Goal: Task Accomplishment & Management: Manage account settings

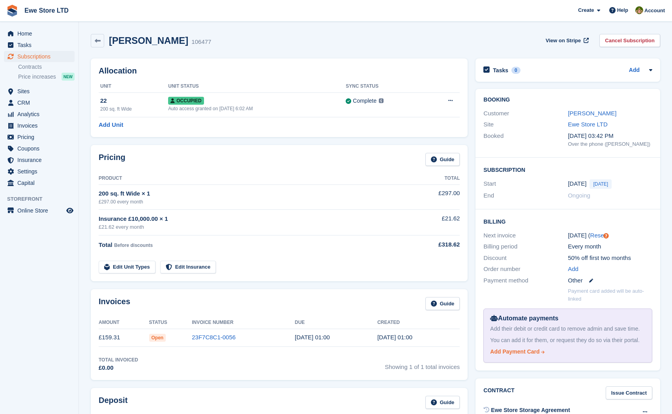
click at [568, 353] on link "Add Payment Card" at bounding box center [566, 351] width 152 height 8
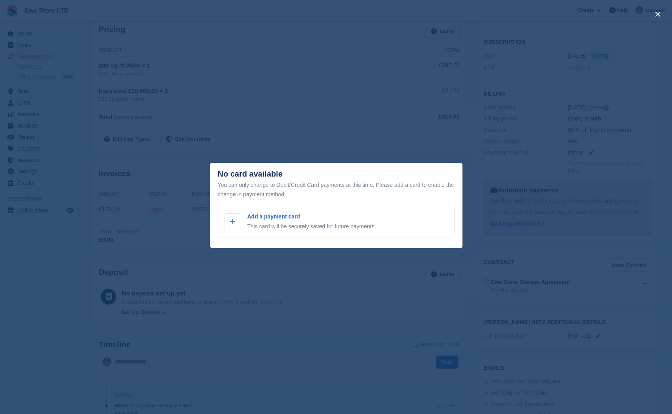
scroll to position [158, 0]
click at [262, 220] on p "Add a payment card" at bounding box center [311, 216] width 129 height 8
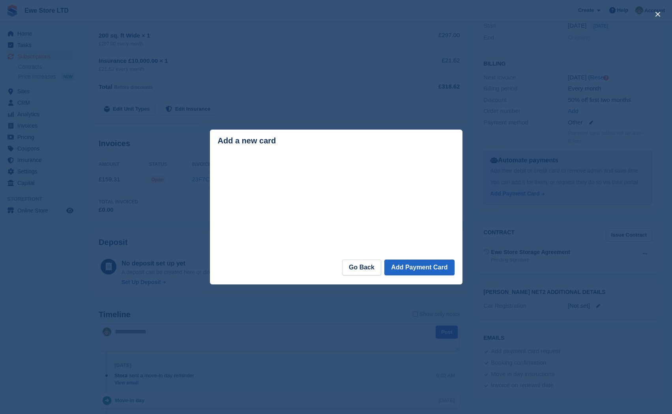
click at [516, 229] on div "close" at bounding box center [336, 207] width 672 height 414
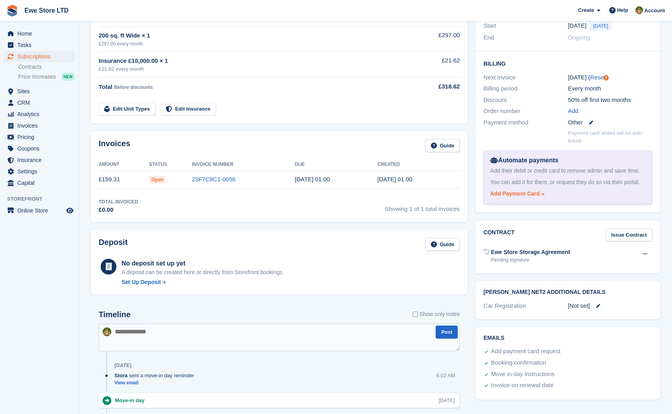
click at [532, 193] on div "Add Payment Card" at bounding box center [514, 193] width 49 height 8
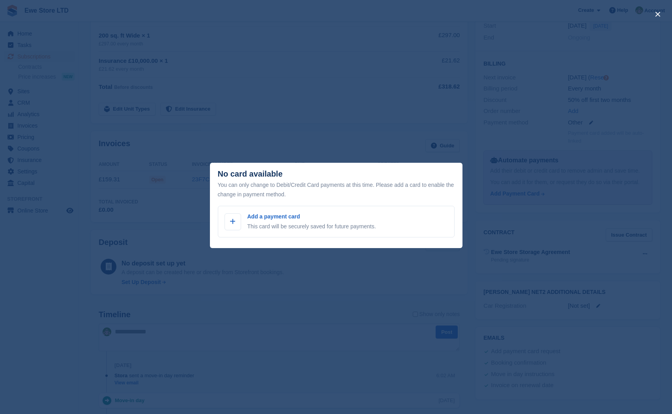
click at [380, 152] on div "close" at bounding box center [336, 207] width 672 height 414
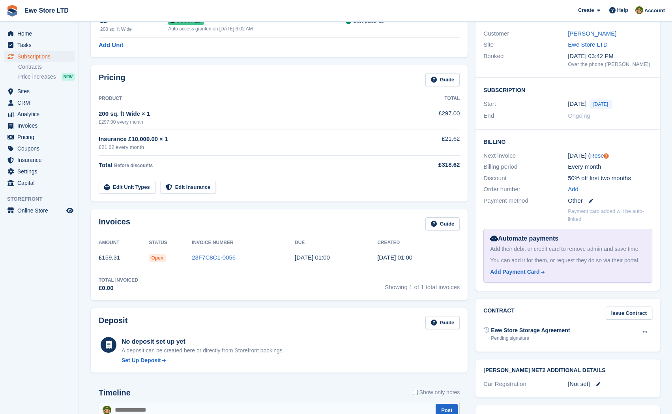
scroll to position [42, 0]
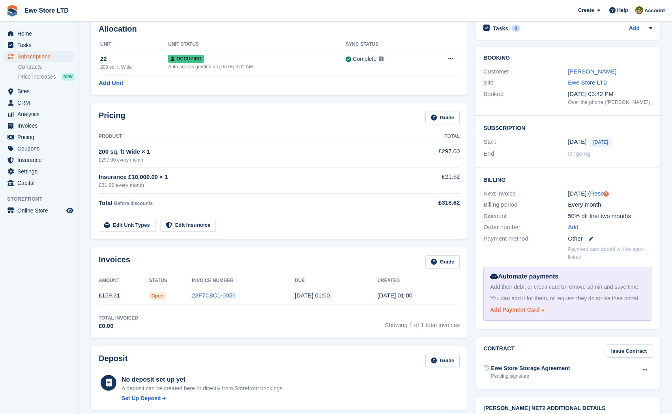
click at [517, 309] on div "Add Payment Card" at bounding box center [514, 309] width 49 height 8
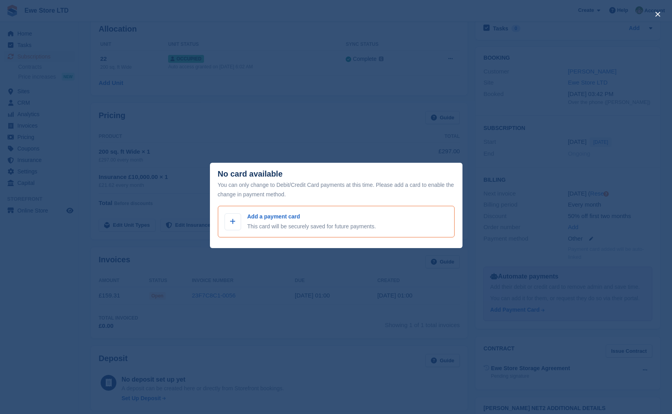
click at [244, 222] on div "Add a payment card This card will be securely saved for future payments." at bounding box center [336, 221] width 223 height 18
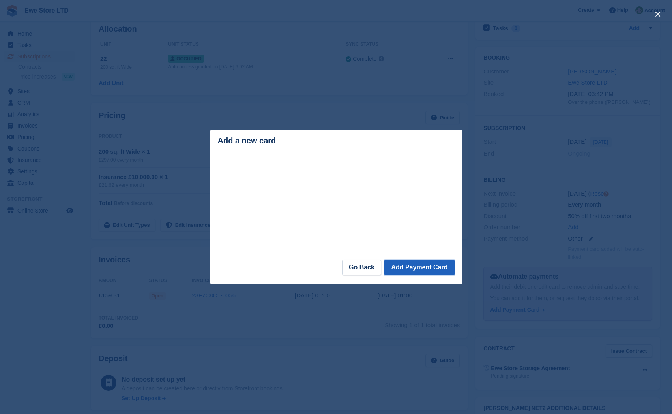
click at [414, 266] on button "Add Payment Card" at bounding box center [419, 267] width 70 height 16
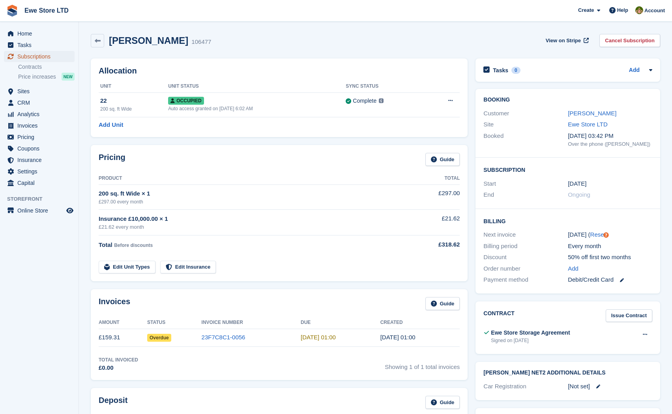
click at [32, 59] on span "Subscriptions" at bounding box center [40, 56] width 47 height 11
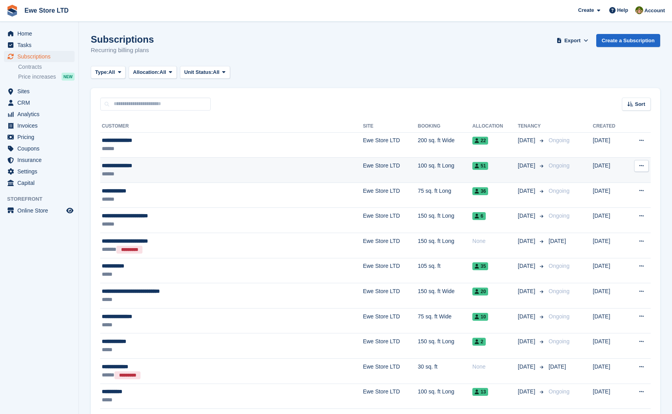
click at [225, 171] on div "******" at bounding box center [190, 174] width 176 height 8
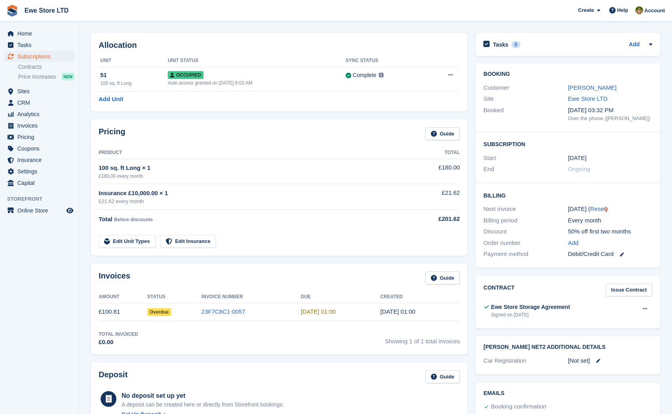
scroll to position [39, 0]
